Goal: Transaction & Acquisition: Obtain resource

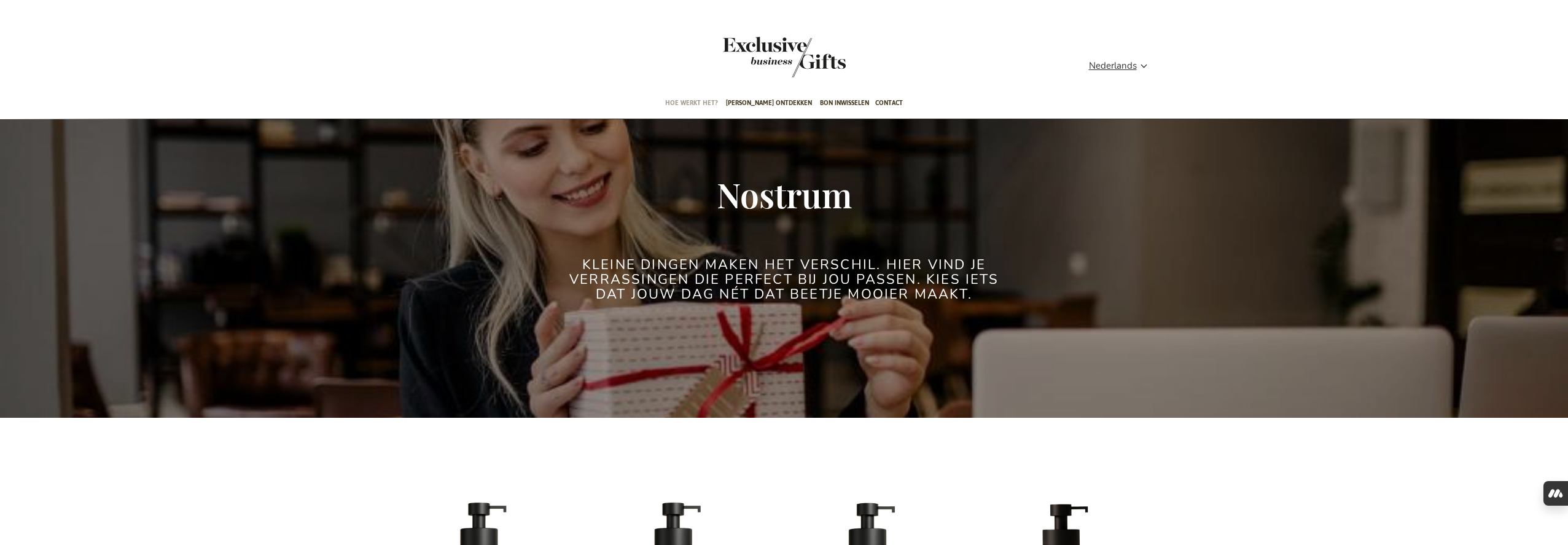
click at [697, 103] on span "Hoe werkt het?" at bounding box center [691, 103] width 52 height 29
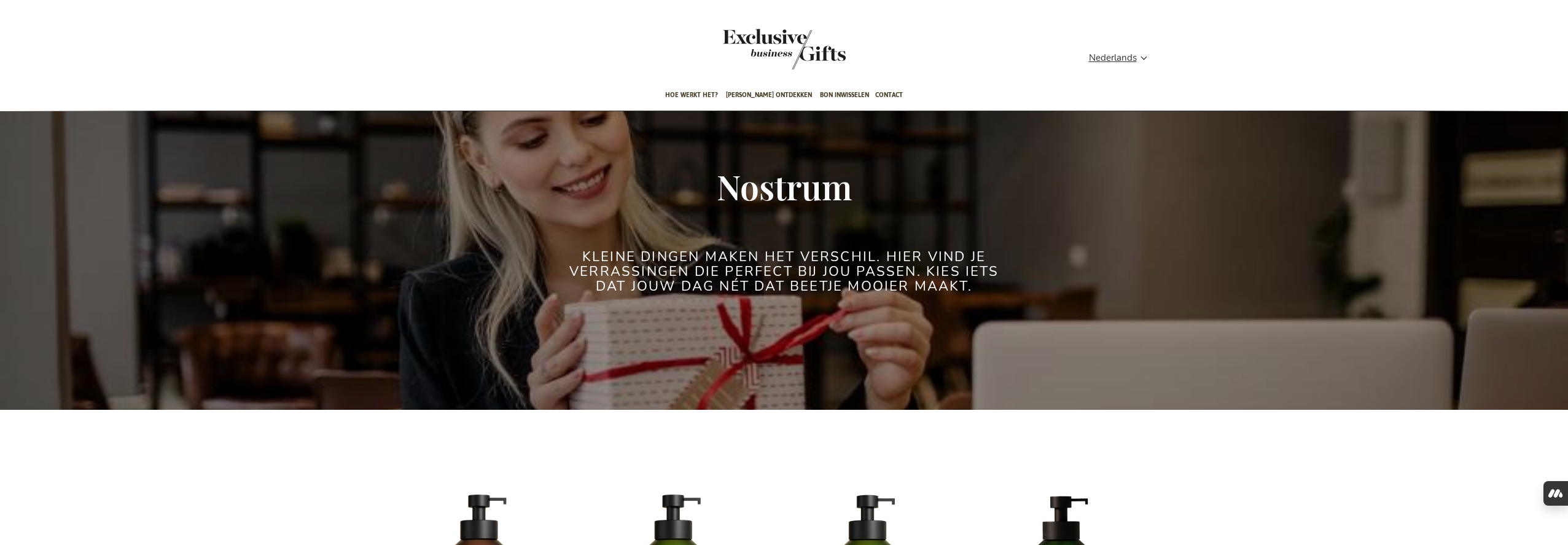
scroll to position [8, 0]
click at [763, 97] on span "[PERSON_NAME] ontdekken" at bounding box center [769, 94] width 86 height 29
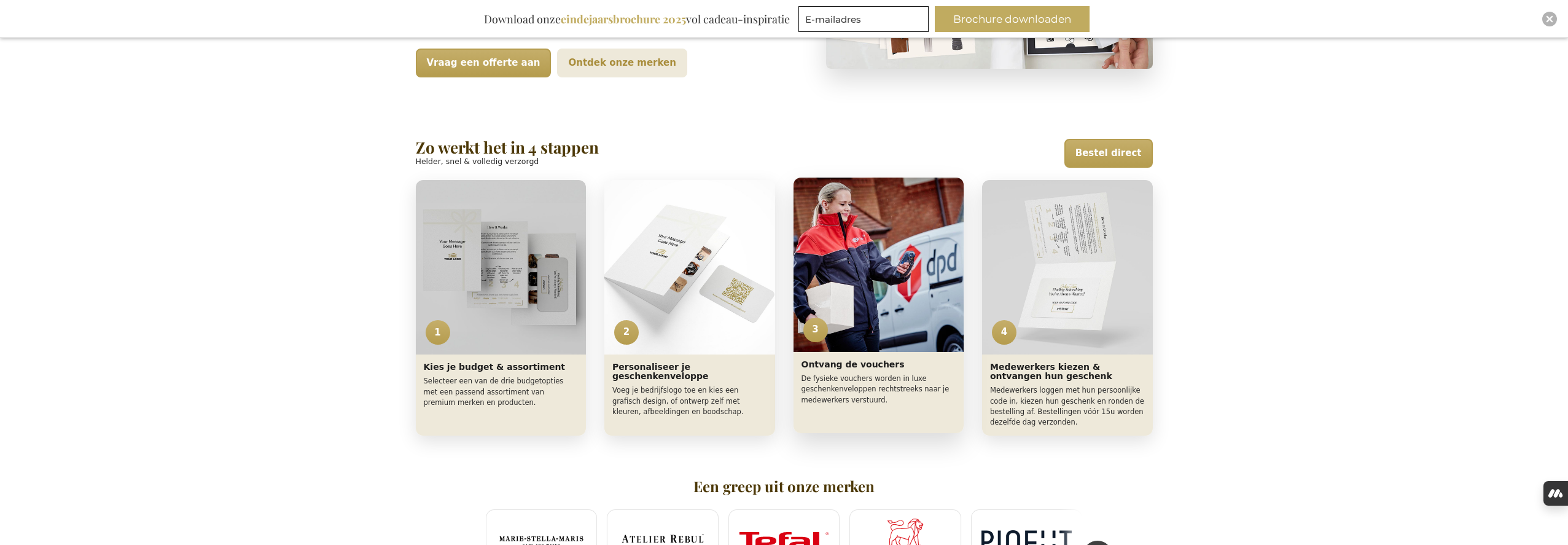
scroll to position [380, 0]
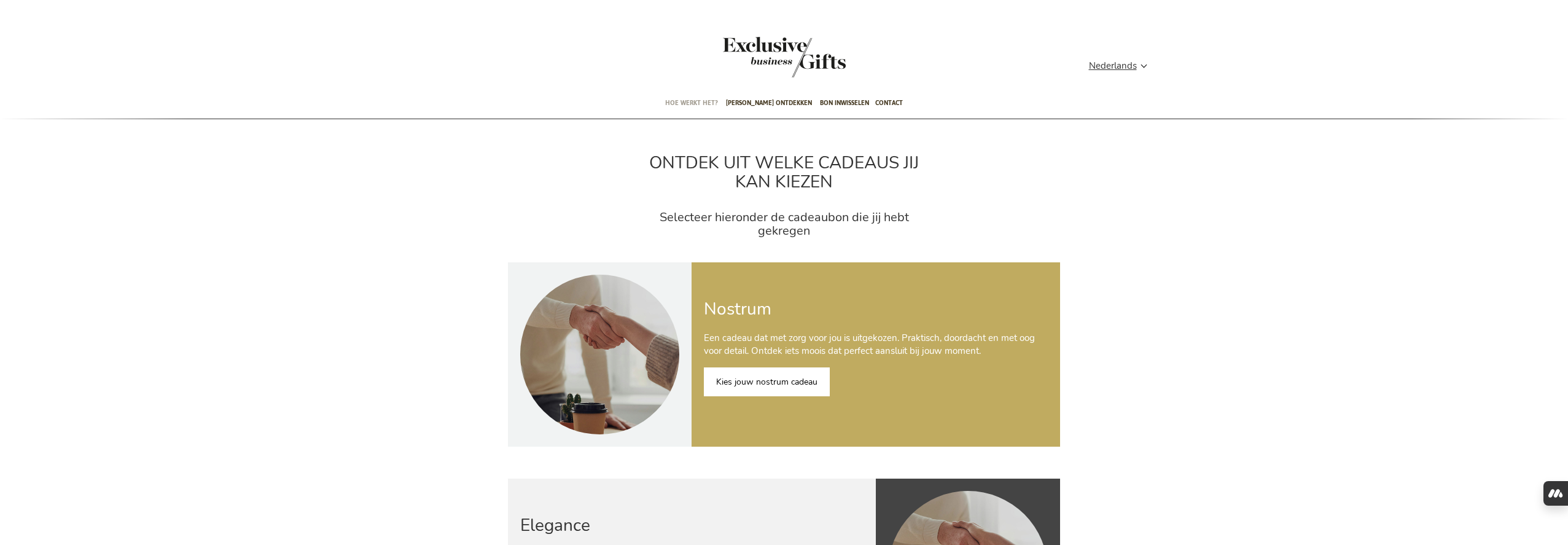
click at [692, 97] on span "Hoe werkt het?" at bounding box center [691, 103] width 52 height 29
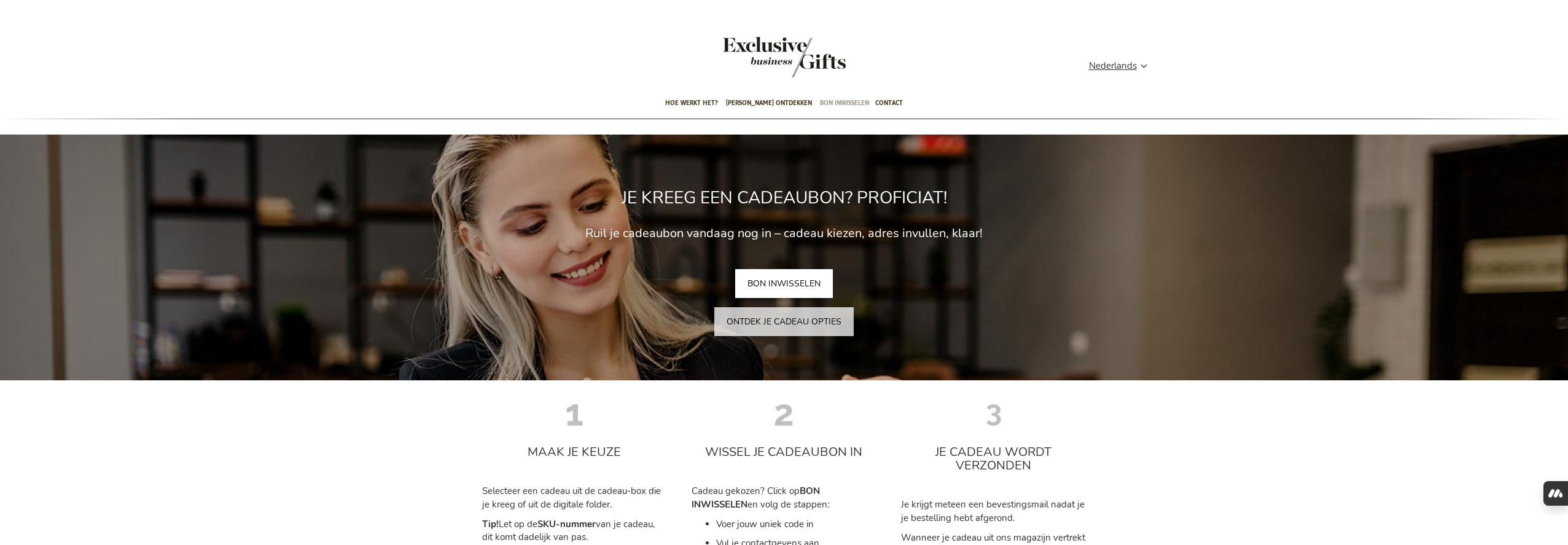
click at [823, 102] on span "Bon inwisselen" at bounding box center [844, 103] width 49 height 29
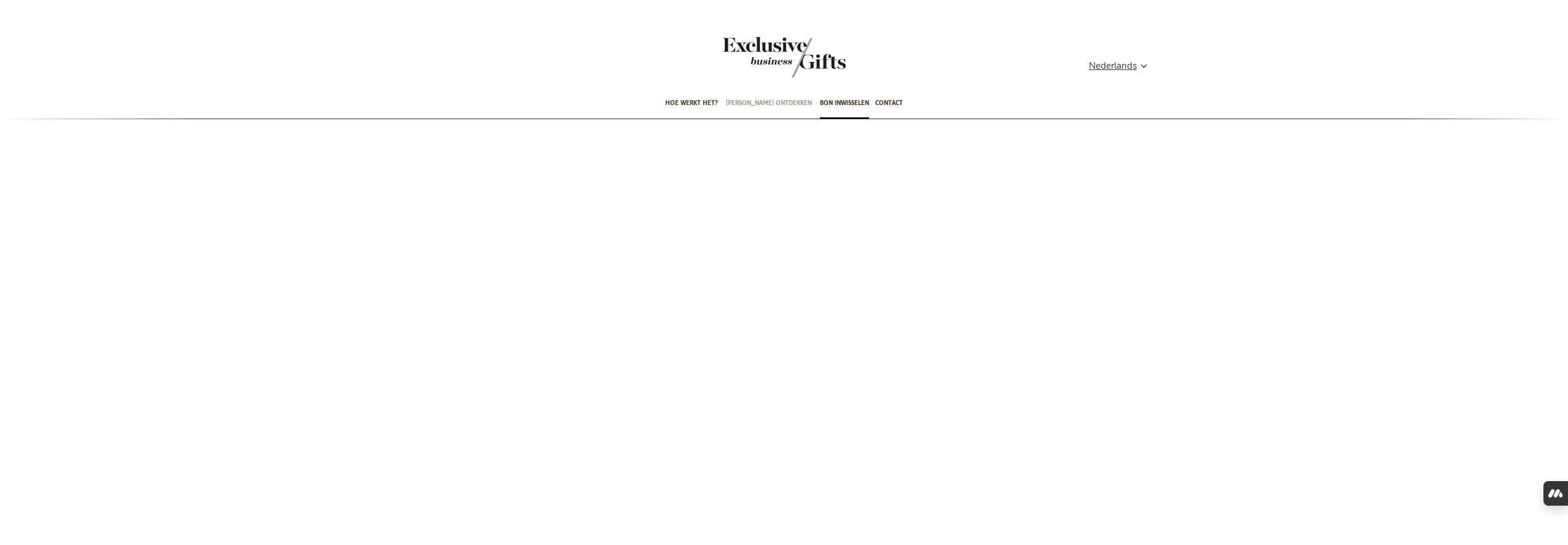
click at [754, 104] on span "[PERSON_NAME] ontdekken" at bounding box center [769, 103] width 86 height 29
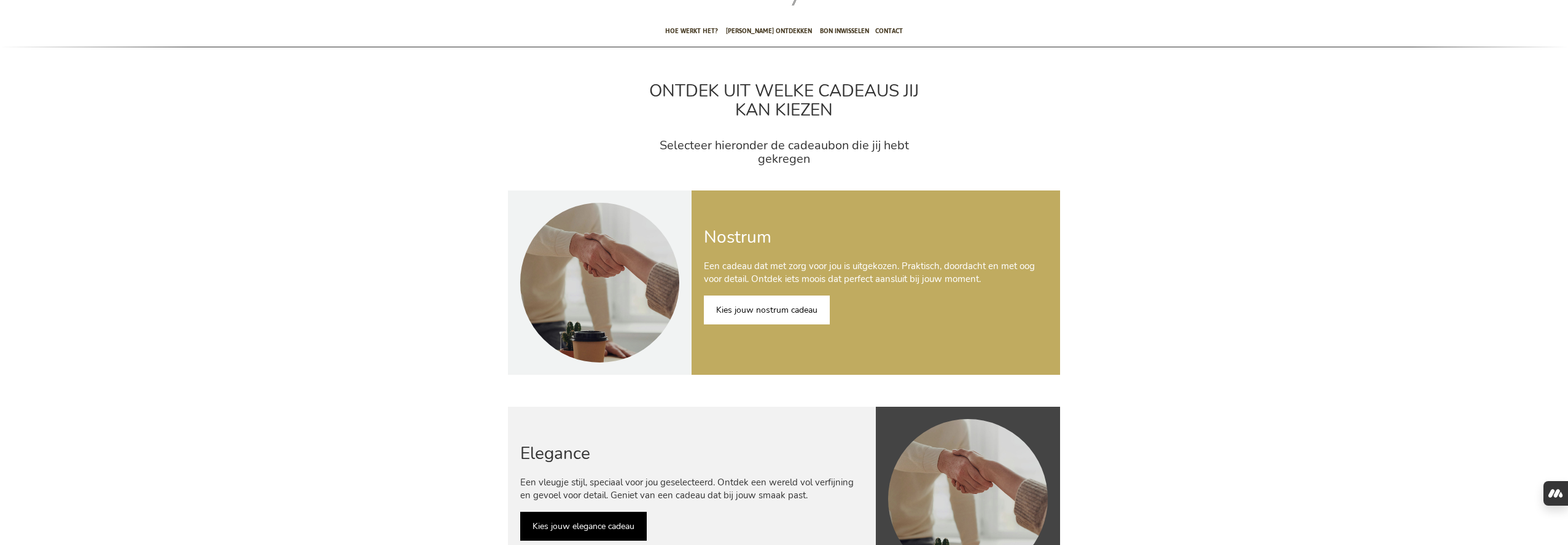
scroll to position [74, 0]
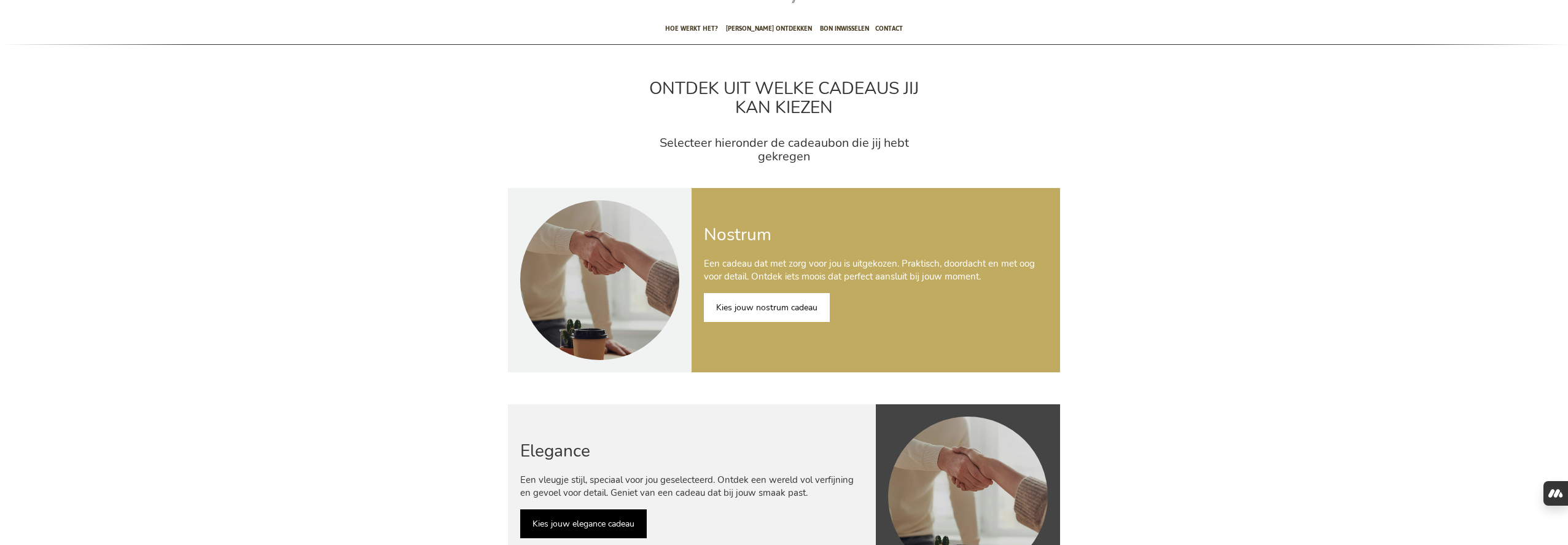
click at [777, 312] on link "Kies jouw nostrum cadeau" at bounding box center [767, 307] width 126 height 29
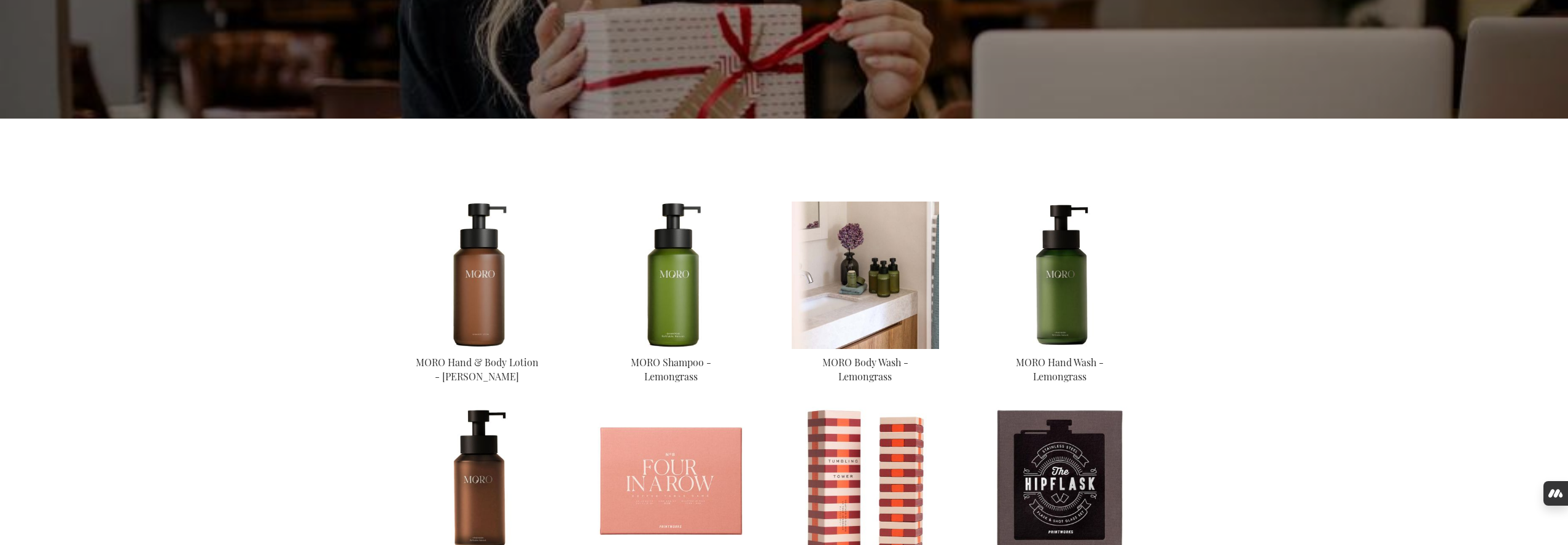
scroll to position [303, 0]
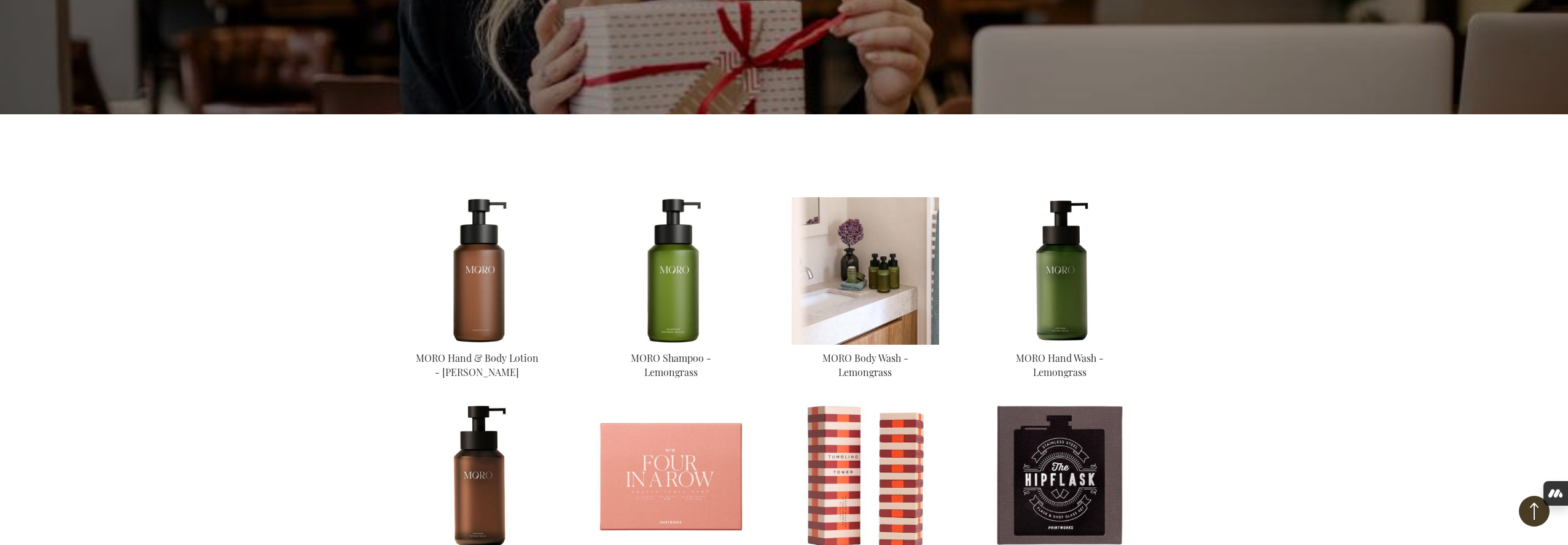
click at [897, 272] on img at bounding box center [865, 271] width 148 height 147
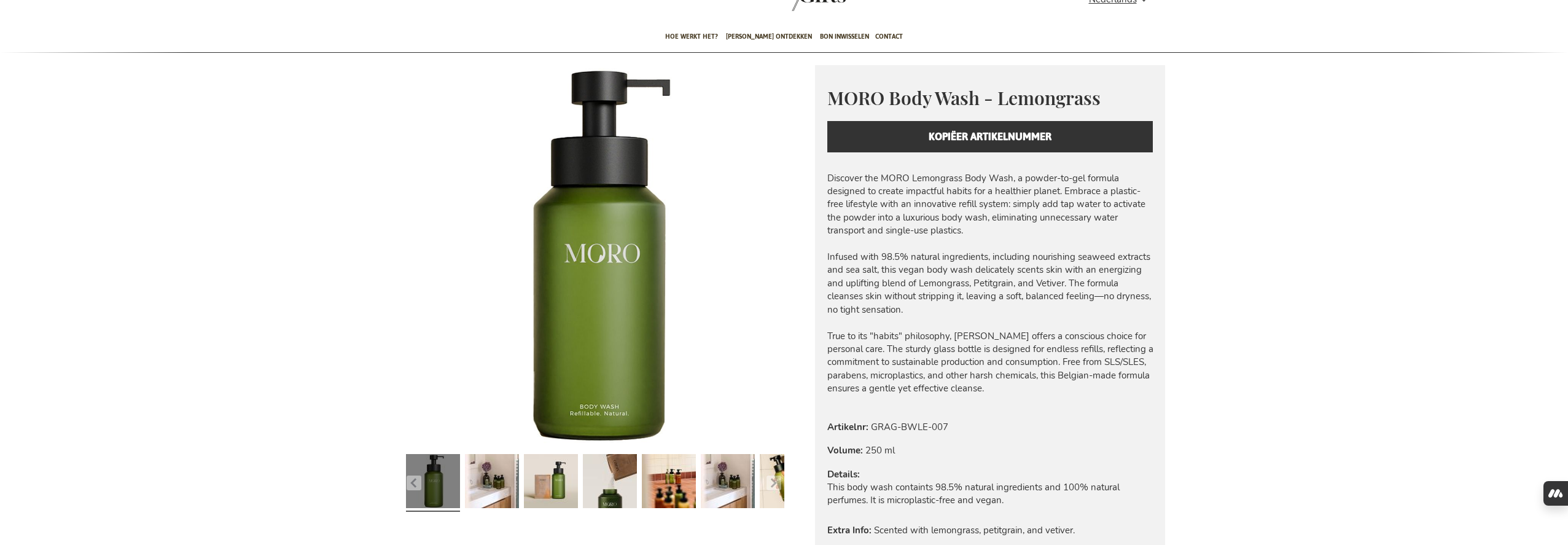
scroll to position [65, 0]
